Goal: Task Accomplishment & Management: Use online tool/utility

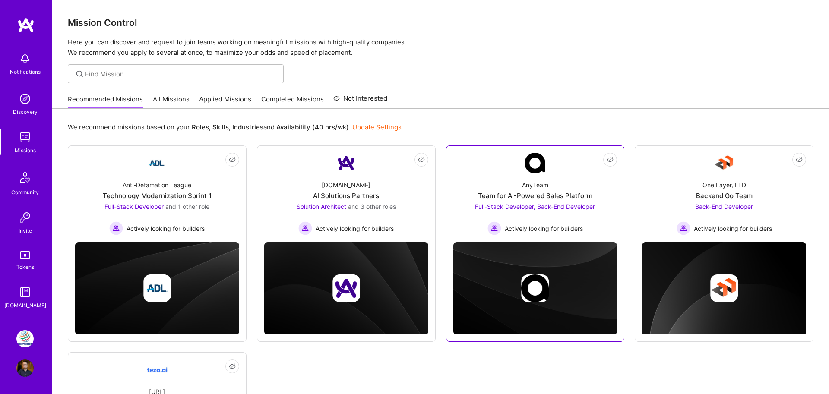
click at [527, 190] on div "AnyTeam Team for AI-Powered Sales Platform Full-Stack Developer, Back-End Devel…" at bounding box center [535, 205] width 164 height 62
click at [34, 333] on link "PepsiCo: SodaStream Intl. 2024 AOP" at bounding box center [25, 338] width 22 height 17
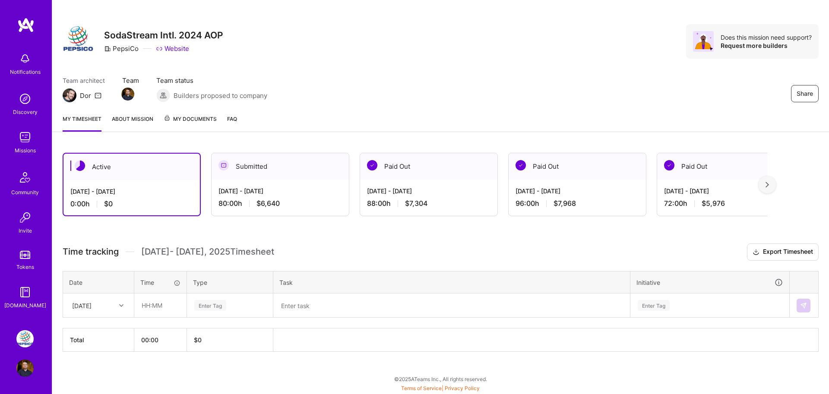
scroll to position [6, 0]
click at [151, 303] on input "text" at bounding box center [160, 305] width 51 height 23
type input "08:00"
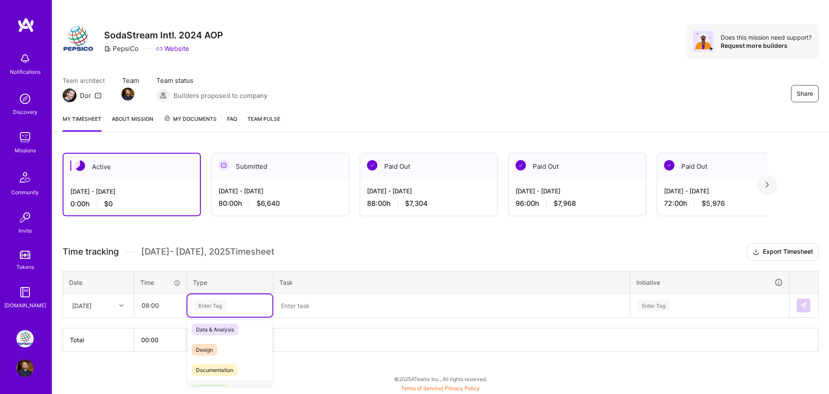
scroll to position [25, 0]
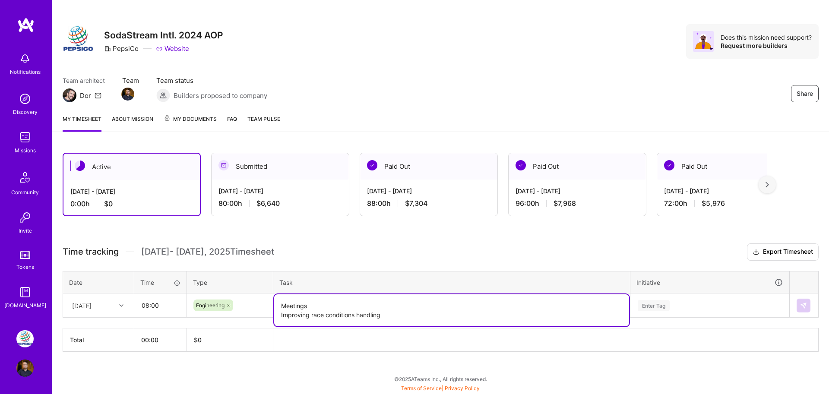
type textarea "Meetings Improving race conditions handling"
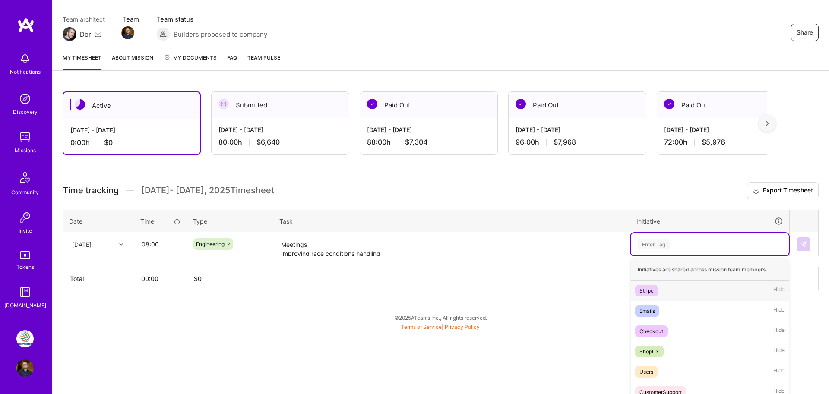
click at [718, 256] on div "option Stripe focused, 1 of 8. 8 results available. Use Up and Down to choose o…" at bounding box center [710, 244] width 158 height 22
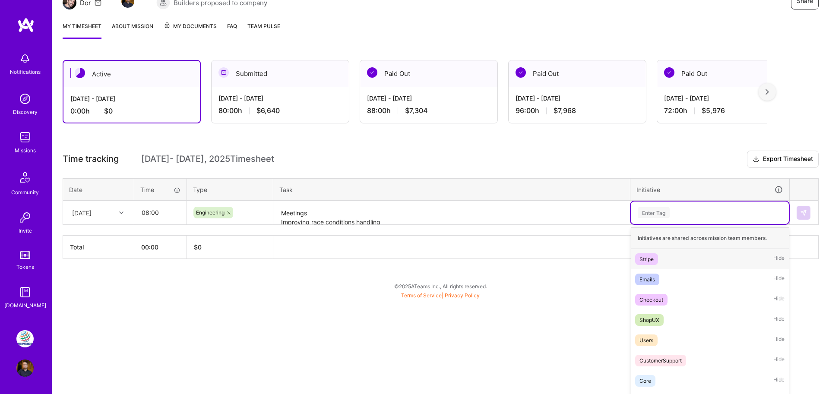
scroll to position [109, 0]
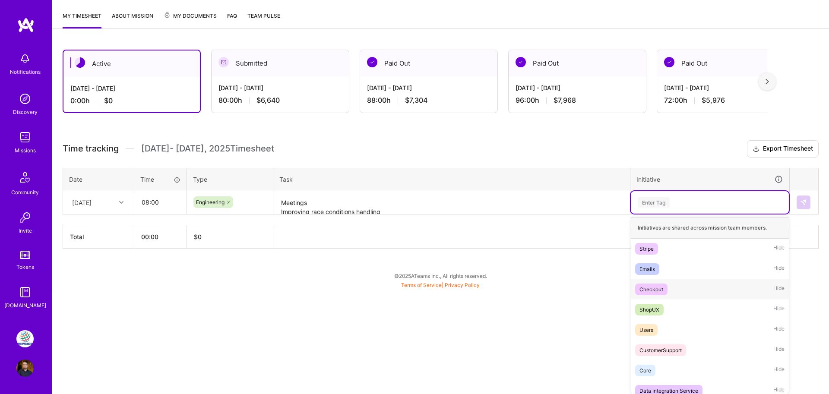
click at [669, 294] on div "Checkout Hide" at bounding box center [710, 289] width 158 height 20
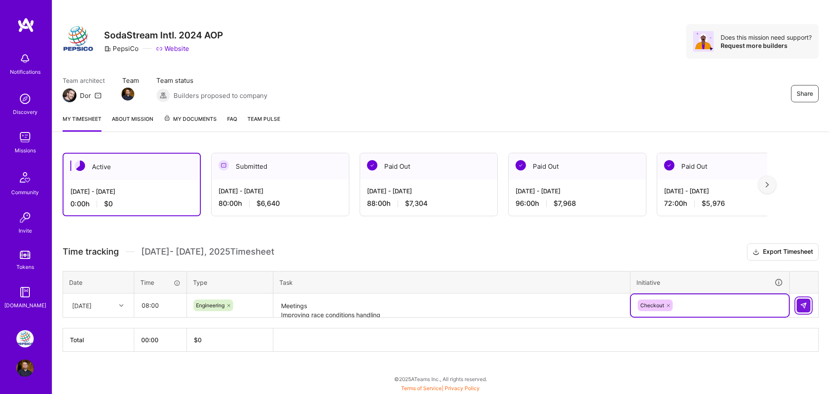
click at [806, 302] on img at bounding box center [803, 305] width 7 height 7
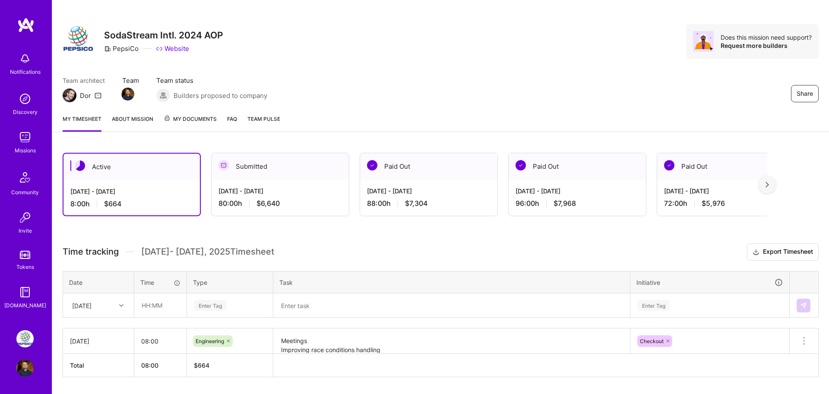
click at [33, 25] on img at bounding box center [25, 25] width 17 height 16
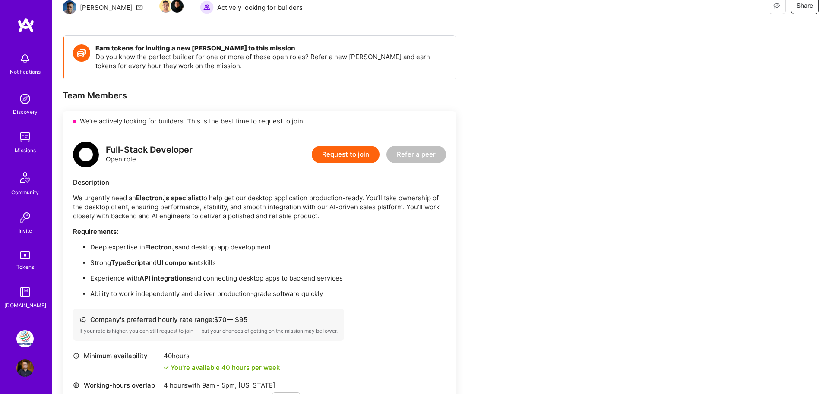
scroll to position [243, 0]
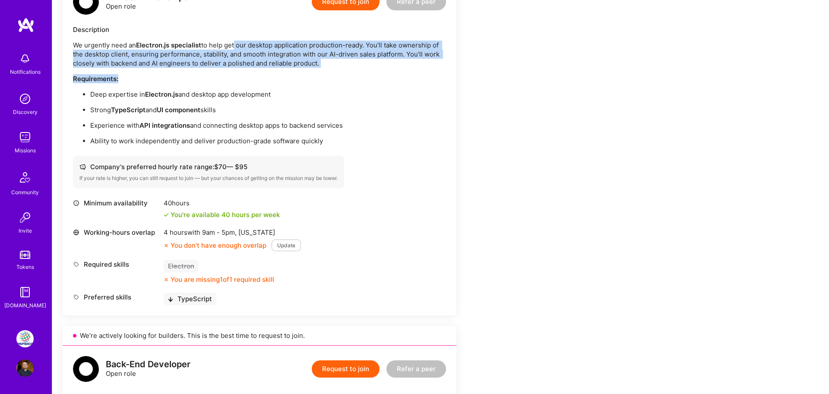
drag, startPoint x: 236, startPoint y: 44, endPoint x: 146, endPoint y: 76, distance: 95.0
click at [146, 76] on div "We urgently need an Electron.js specialist to help get our desktop application …" at bounding box center [259, 93] width 373 height 105
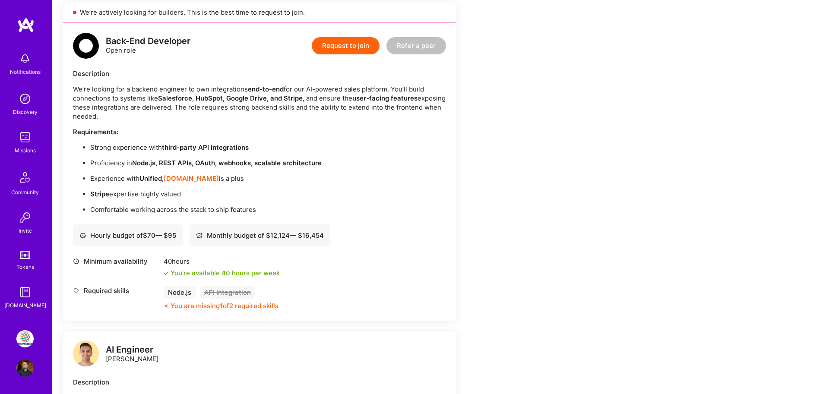
scroll to position [496, 0]
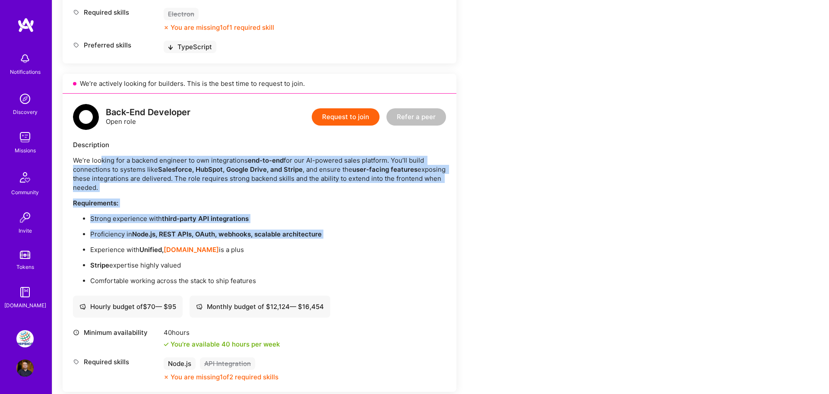
drag, startPoint x: 99, startPoint y: 163, endPoint x: 207, endPoint y: 243, distance: 134.9
click at [207, 243] on div "We’re looking for a backend engineer to own integrations end-to-end for our AI-…" at bounding box center [259, 220] width 373 height 129
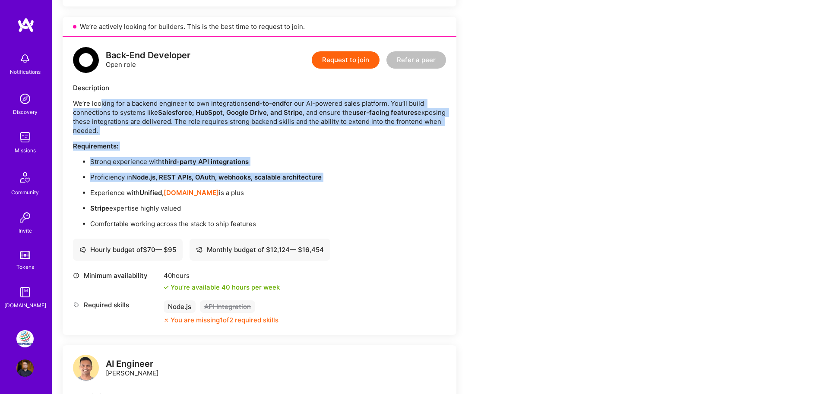
scroll to position [571, 0]
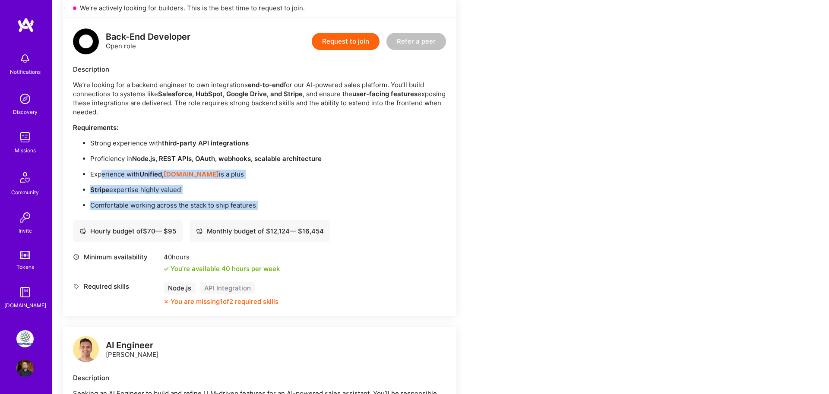
drag, startPoint x: 103, startPoint y: 174, endPoint x: 145, endPoint y: 218, distance: 60.4
click at [145, 218] on div "Back-End Developer Open role Request to join Refer a peer Description We’re loo…" at bounding box center [260, 167] width 394 height 298
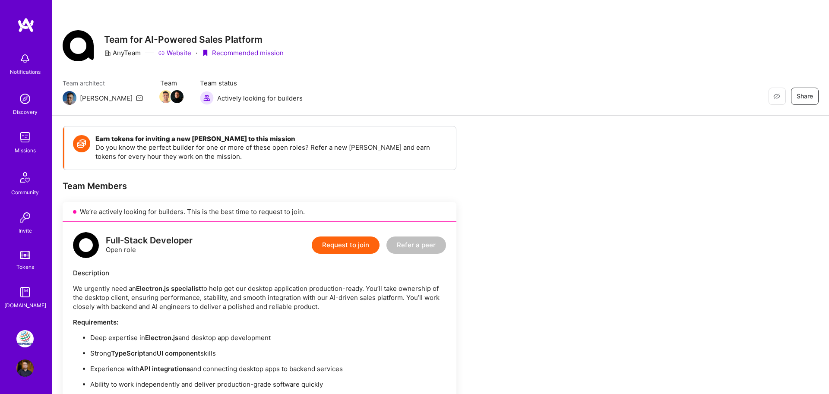
scroll to position [0, 0]
